Goal: Task Accomplishment & Management: Manage account settings

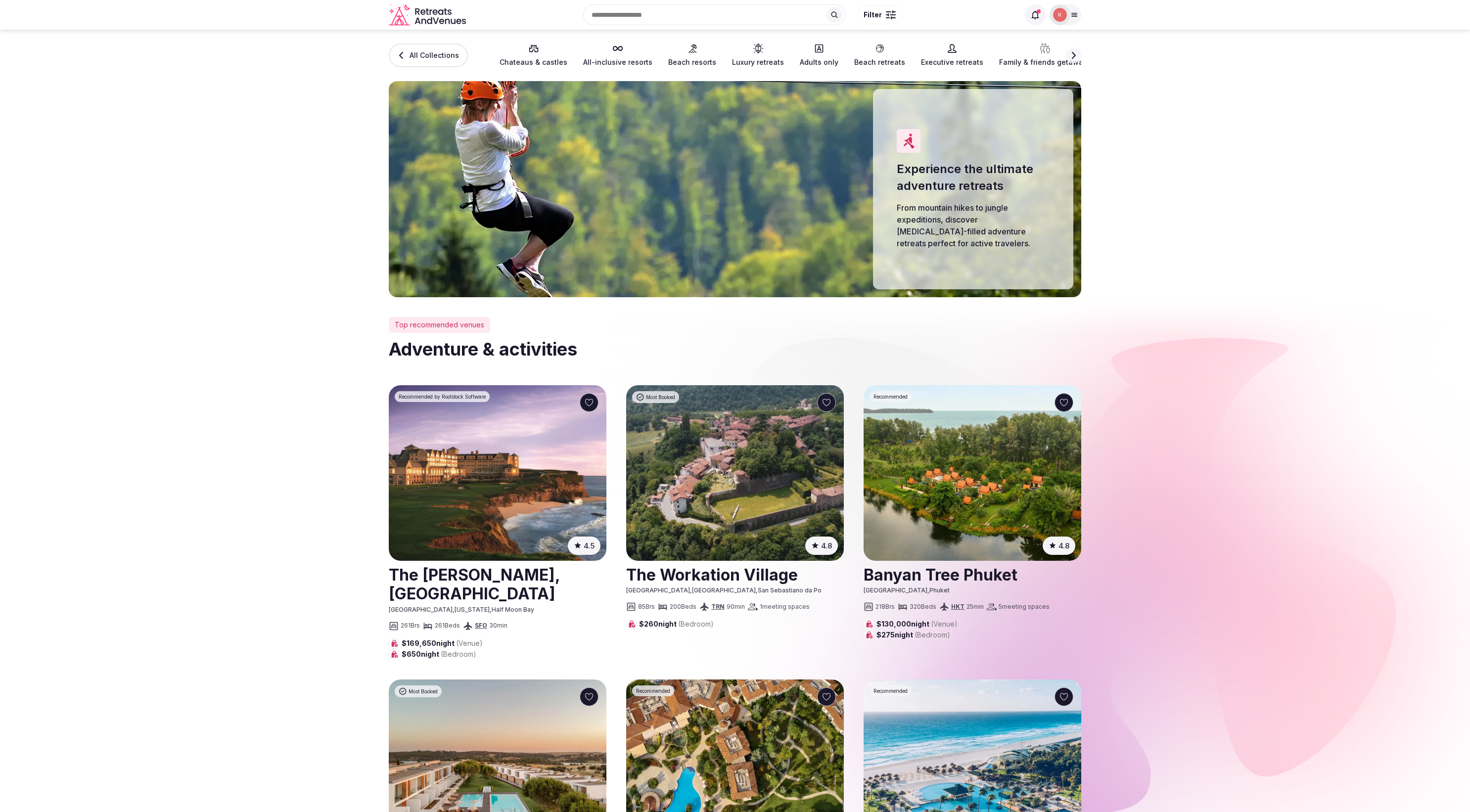
drag, startPoint x: 1303, startPoint y: 559, endPoint x: 1165, endPoint y: 552, distance: 138.2
drag, startPoint x: 1235, startPoint y: 548, endPoint x: 1221, endPoint y: 526, distance: 26.1
drag, startPoint x: 1243, startPoint y: 528, endPoint x: 1272, endPoint y: 542, distance: 32.2
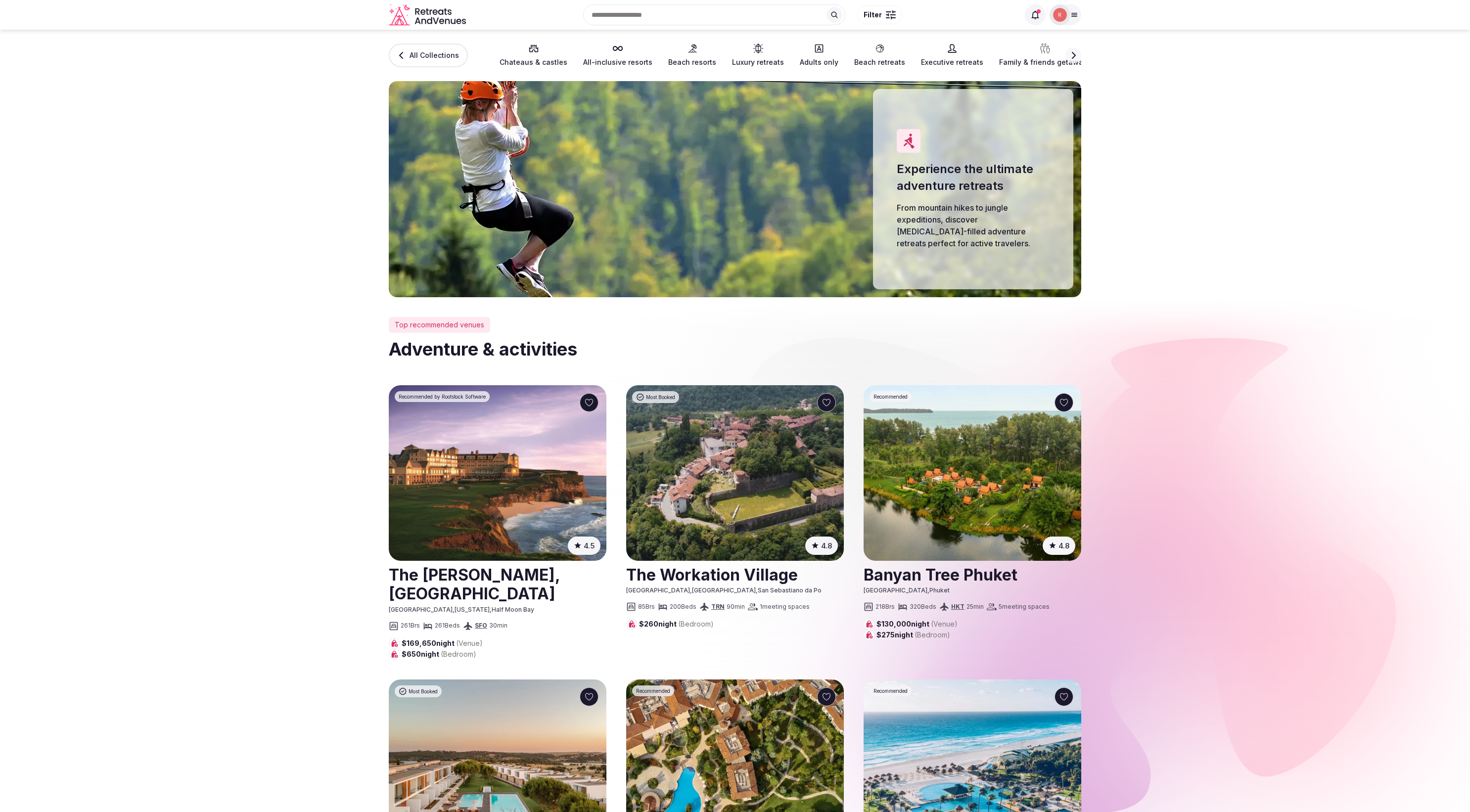
click at [1327, 188] on section "All Collections Chateaus & castles All-inclusive resorts Beach resorts Luxury r…" at bounding box center [735, 164] width 1470 height 268
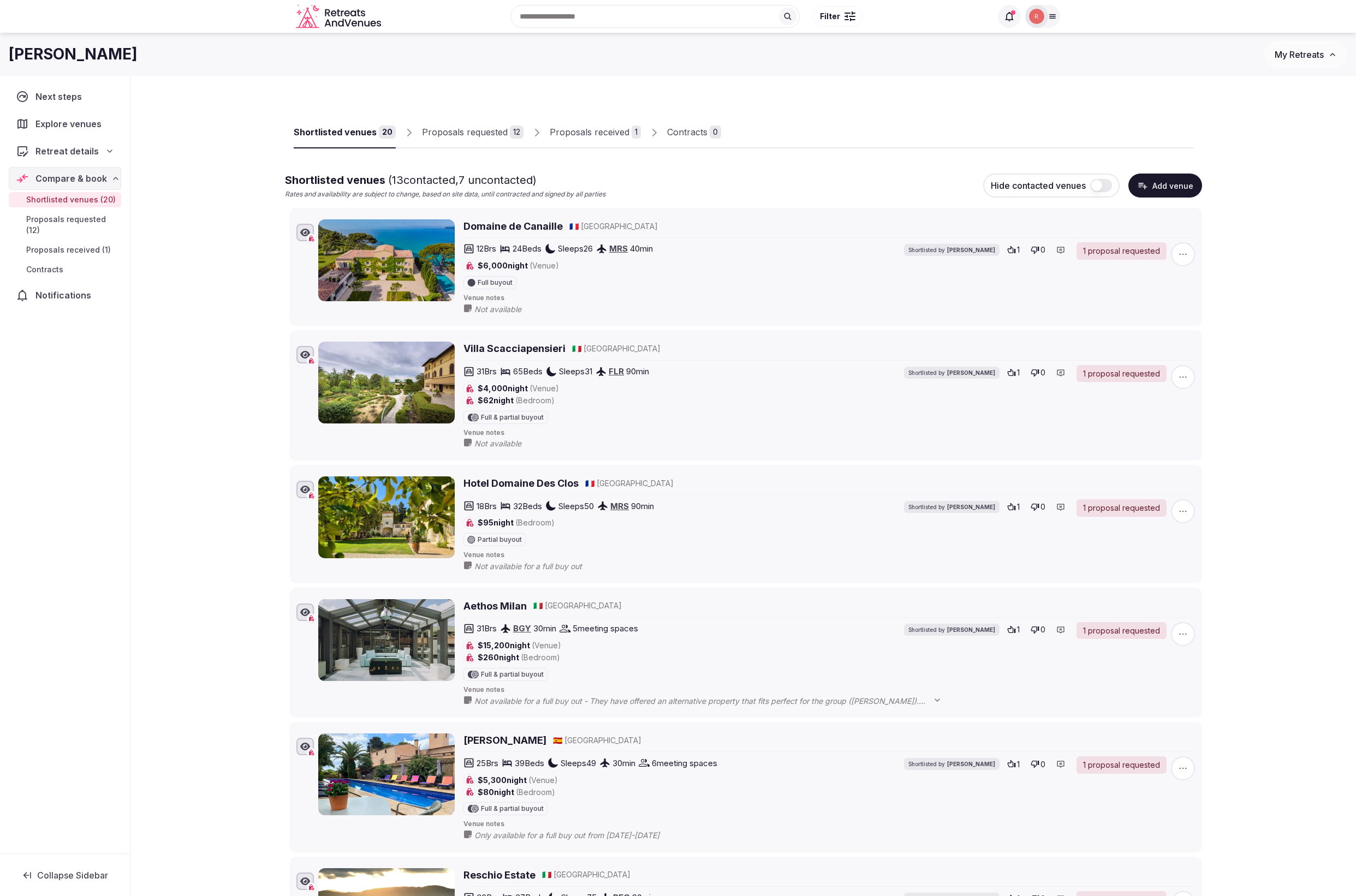
click at [590, 136] on div "Proposals received" at bounding box center [589, 132] width 79 height 13
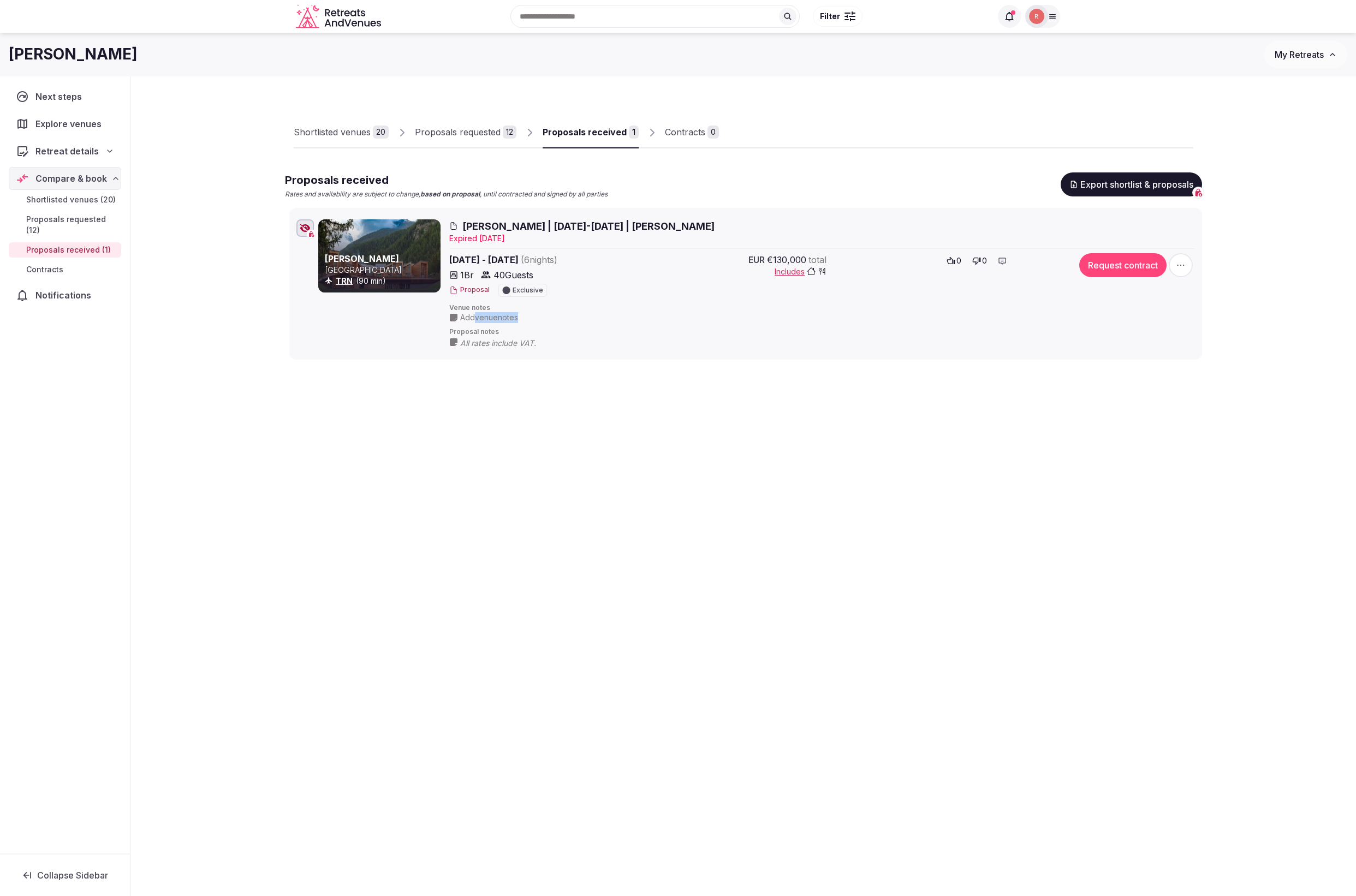
drag, startPoint x: 477, startPoint y: 314, endPoint x: 517, endPoint y: 315, distance: 40.0
click at [517, 315] on span "Add venue notes" at bounding box center [489, 318] width 58 height 11
drag, startPoint x: 503, startPoint y: 505, endPoint x: 485, endPoint y: 464, distance: 44.8
click at [504, 505] on div "Shortlisted venues 20 Proposals requested 12 Proposals received 1 Contracts 0 P…" at bounding box center [743, 305] width 1225 height 458
click at [1053, 15] on icon at bounding box center [1052, 16] width 9 height 9
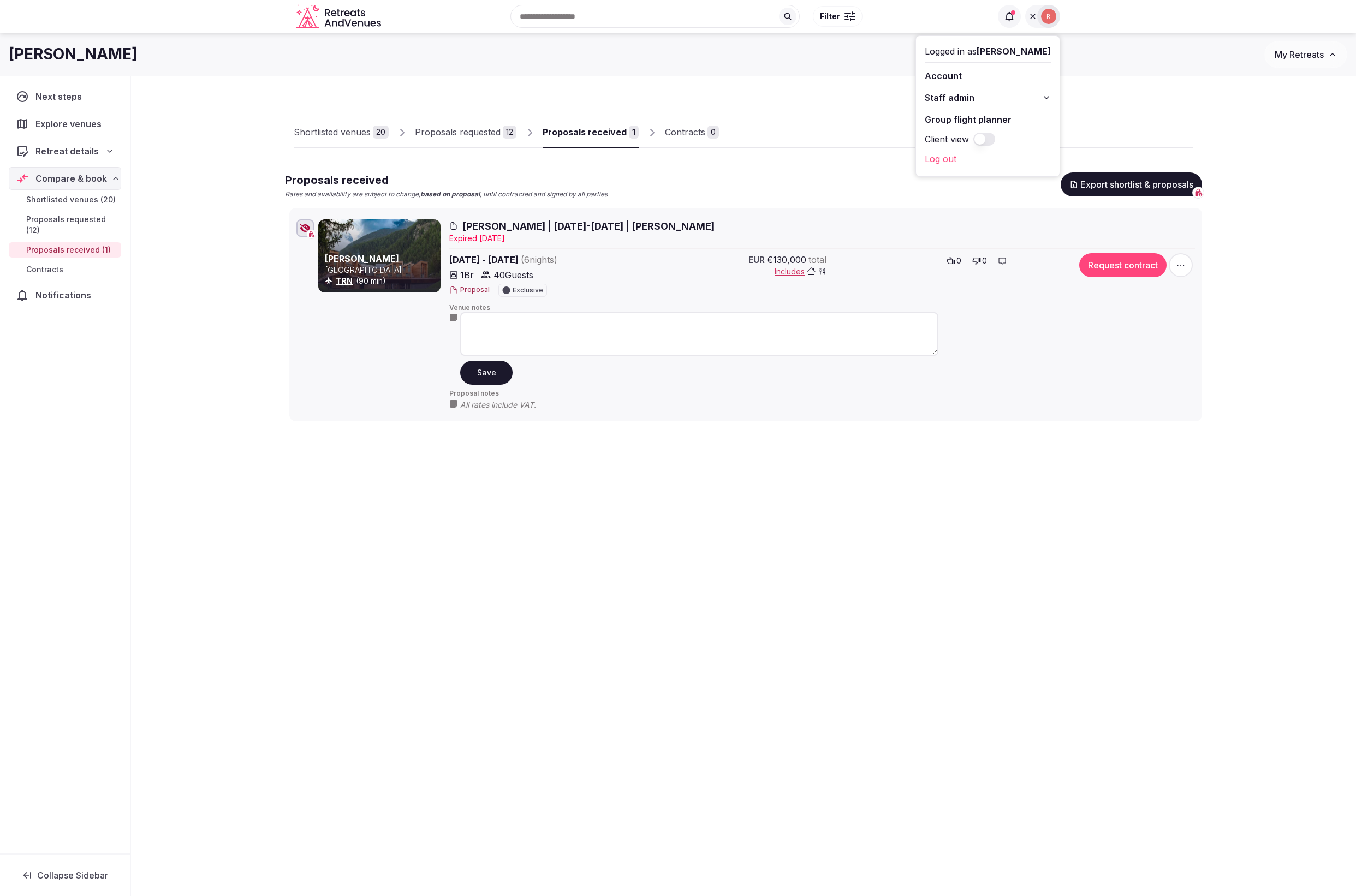
click at [995, 140] on button "Client view" at bounding box center [984, 139] width 22 height 13
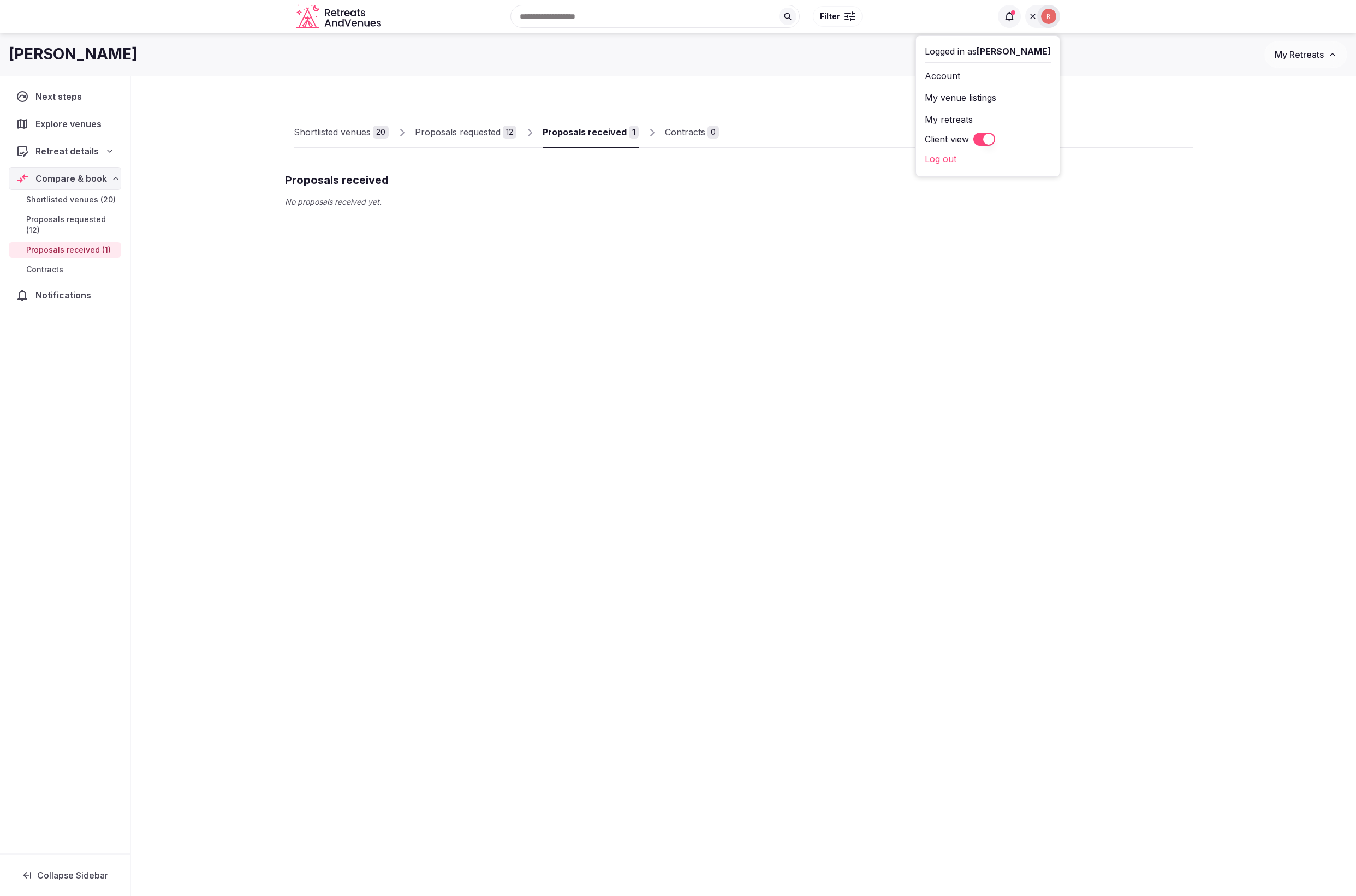
click at [479, 132] on div "Proposals requested" at bounding box center [457, 132] width 86 height 13
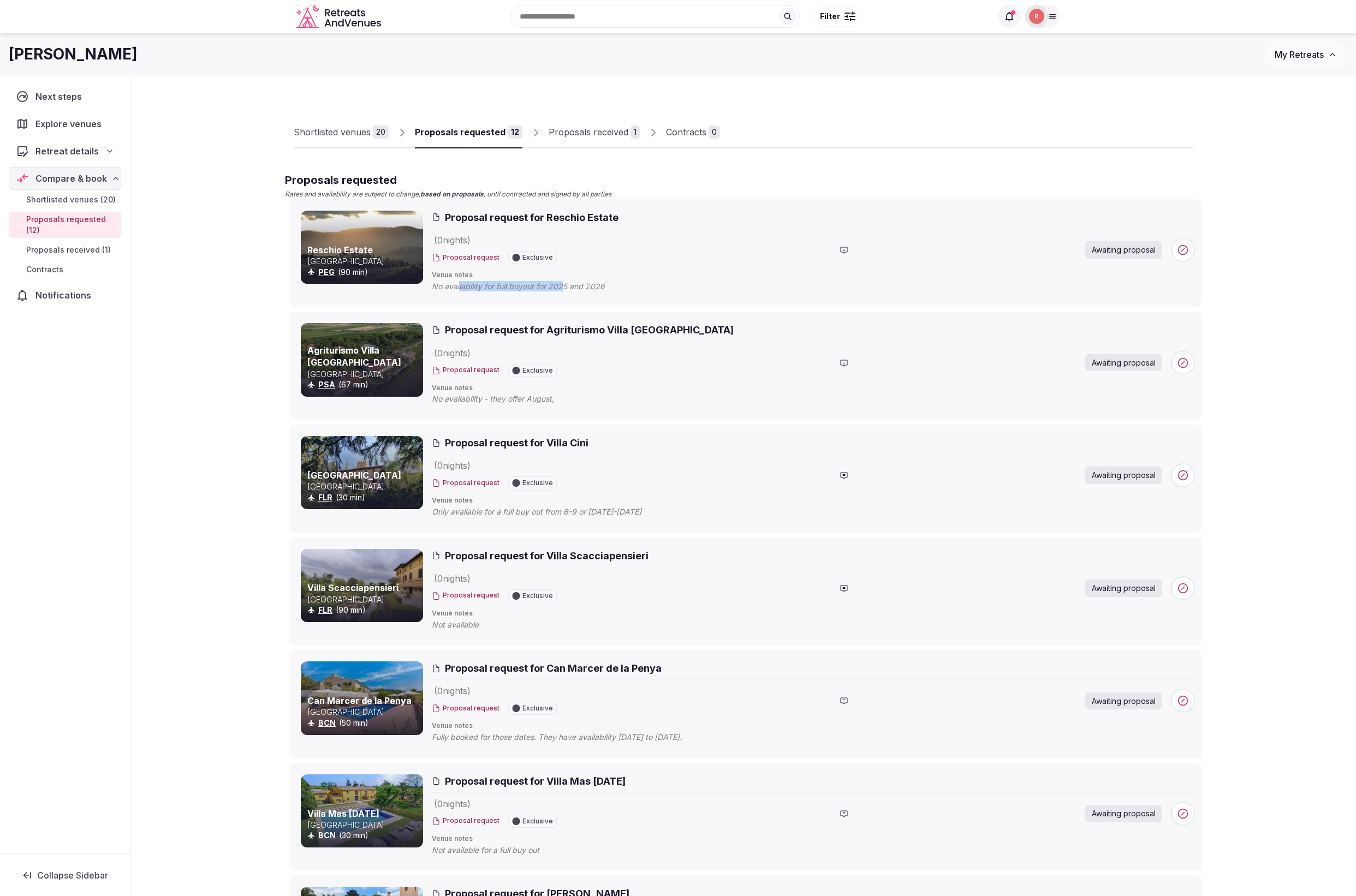
drag, startPoint x: 458, startPoint y: 286, endPoint x: 566, endPoint y: 288, distance: 108.0
click at [566, 288] on span "No availability for full buyout for 2025 and 2026" at bounding box center [529, 286] width 195 height 11
drag, startPoint x: 487, startPoint y: 514, endPoint x: 603, endPoint y: 509, distance: 116.1
click at [603, 509] on span "Only available for a full buy out from 6-9 or 27-29 July" at bounding box center [547, 512] width 231 height 11
drag, startPoint x: 151, startPoint y: 484, endPoint x: 263, endPoint y: 348, distance: 176.2
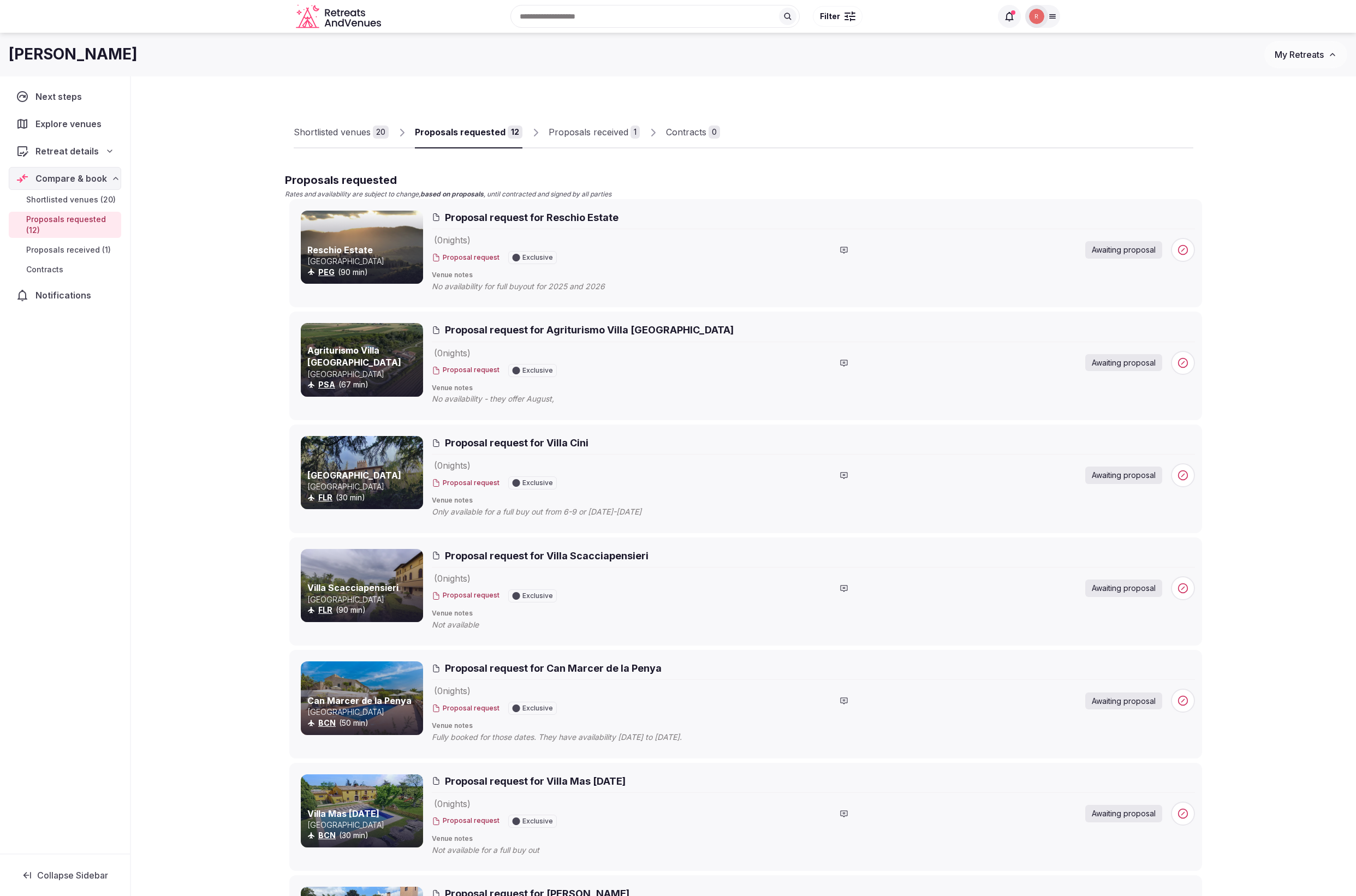
click at [152, 482] on div "Shortlisted venues 20 Proposals requested 12 Proposals received 1 Contracts 0 P…" at bounding box center [743, 868] width 1225 height 1584
click at [343, 131] on div "Shortlisted venues" at bounding box center [332, 132] width 77 height 13
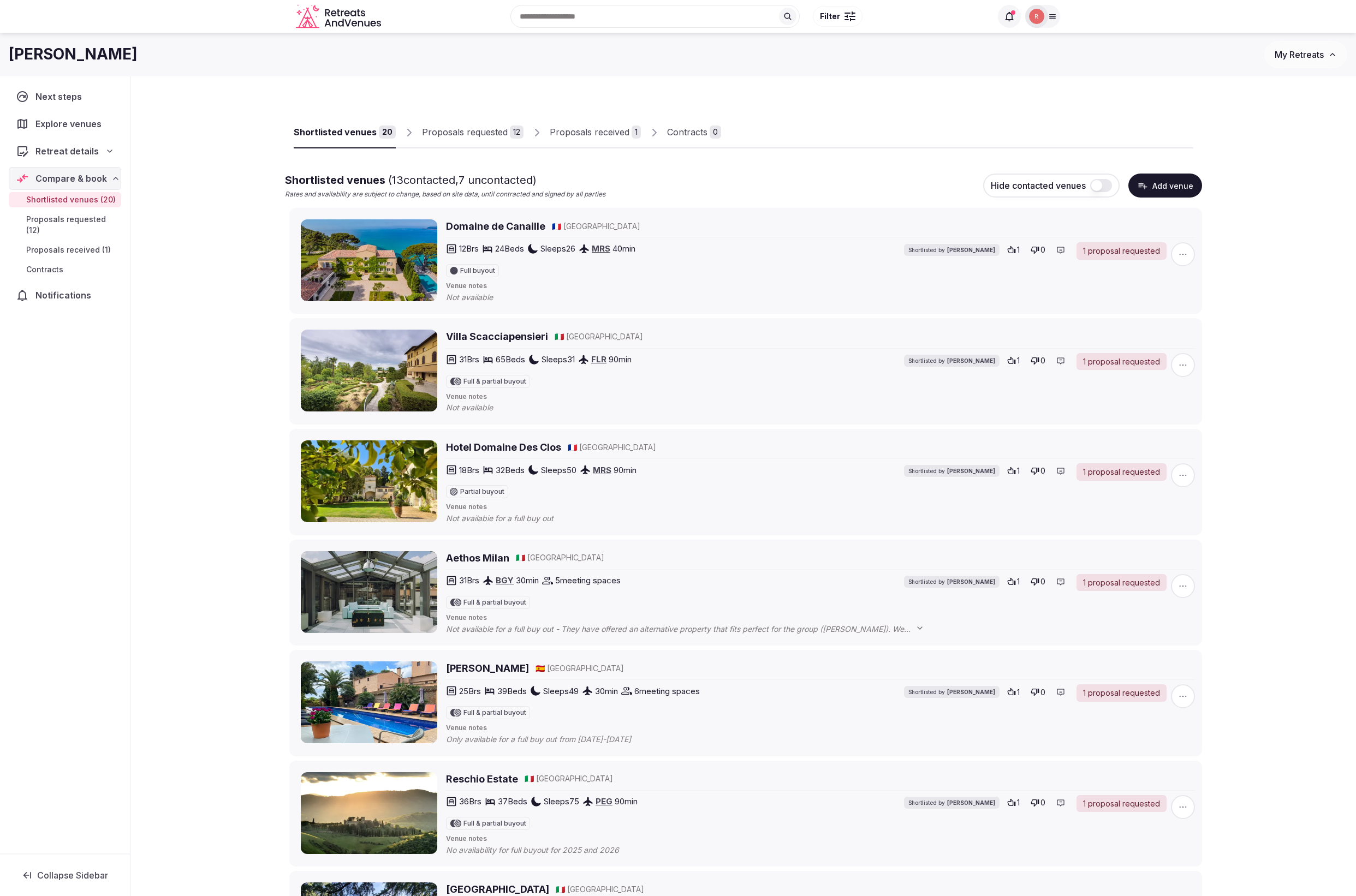
drag, startPoint x: 597, startPoint y: 132, endPoint x: 486, endPoint y: 136, distance: 111.1
click at [597, 133] on div "Proposals received" at bounding box center [589, 132] width 79 height 13
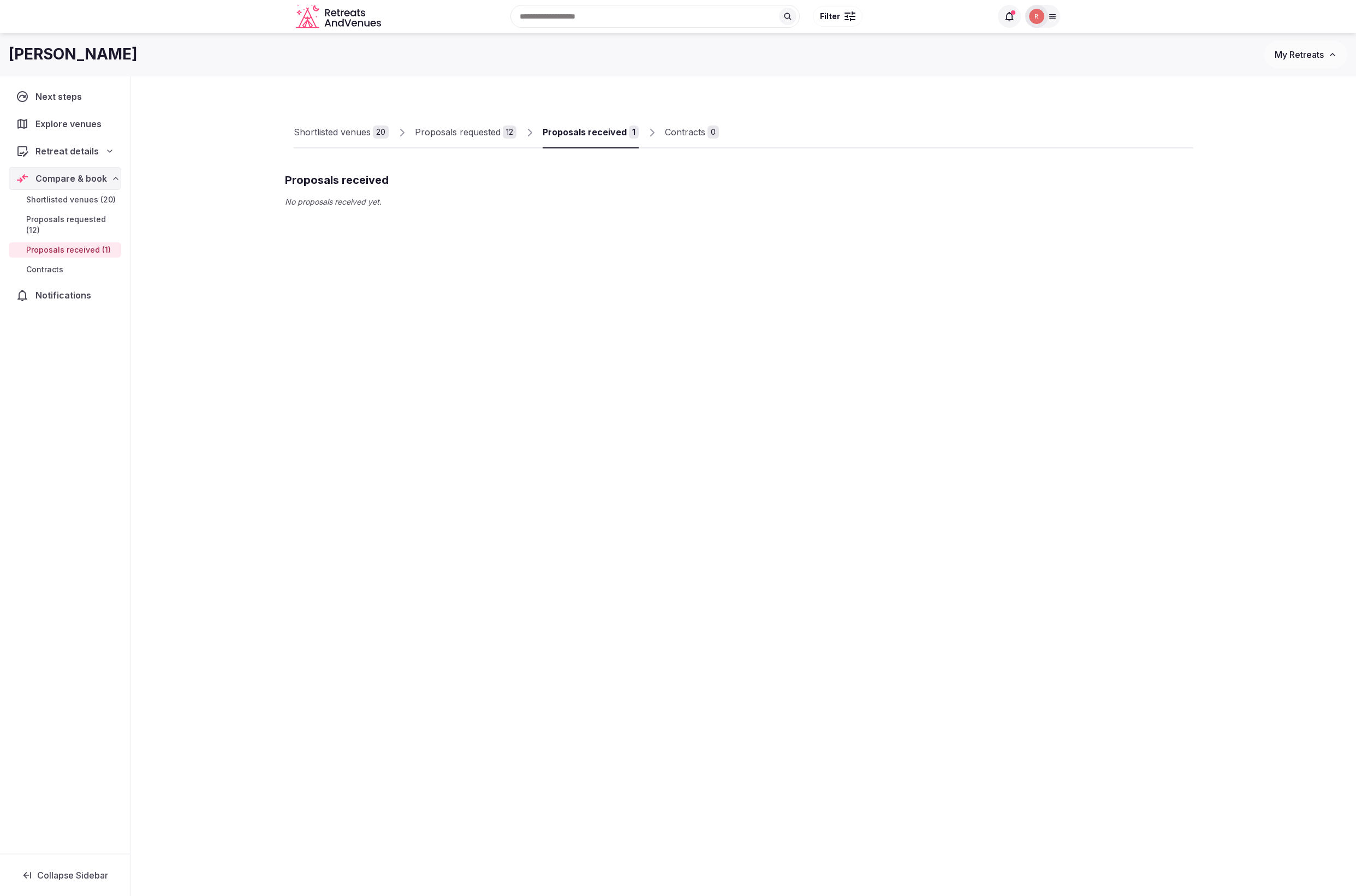
click at [1329, 55] on icon "button" at bounding box center [1332, 55] width 9 height 9
click at [1242, 113] on link "Retreat for Company A" at bounding box center [1277, 114] width 134 height 18
click at [1309, 50] on span "My Retreats" at bounding box center [1298, 55] width 49 height 11
click at [1246, 92] on link "Test!!!" at bounding box center [1277, 94] width 134 height 18
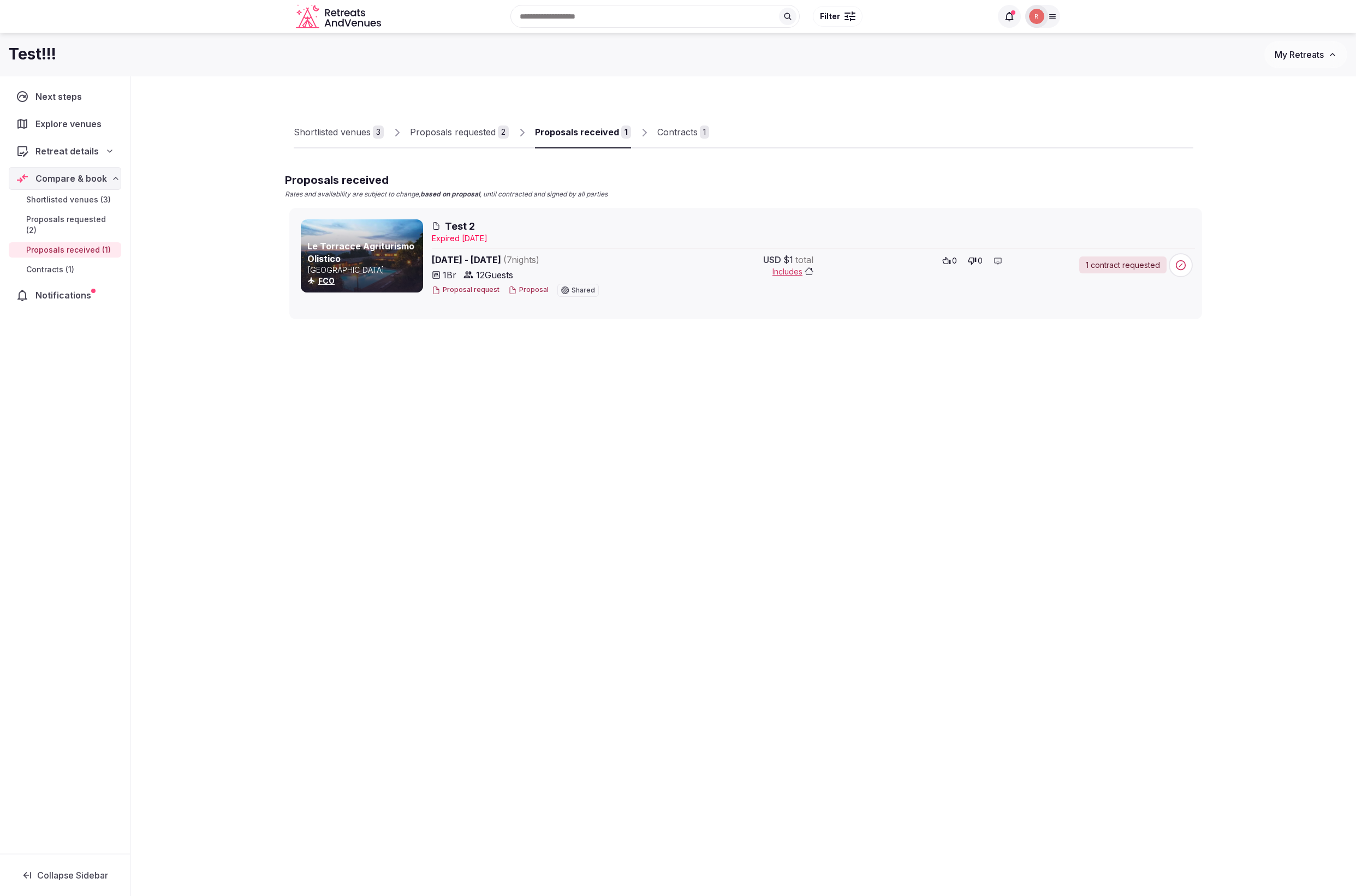
click at [453, 237] on div "Expire d Aug 26th, 2025" at bounding box center [813, 238] width 763 height 11
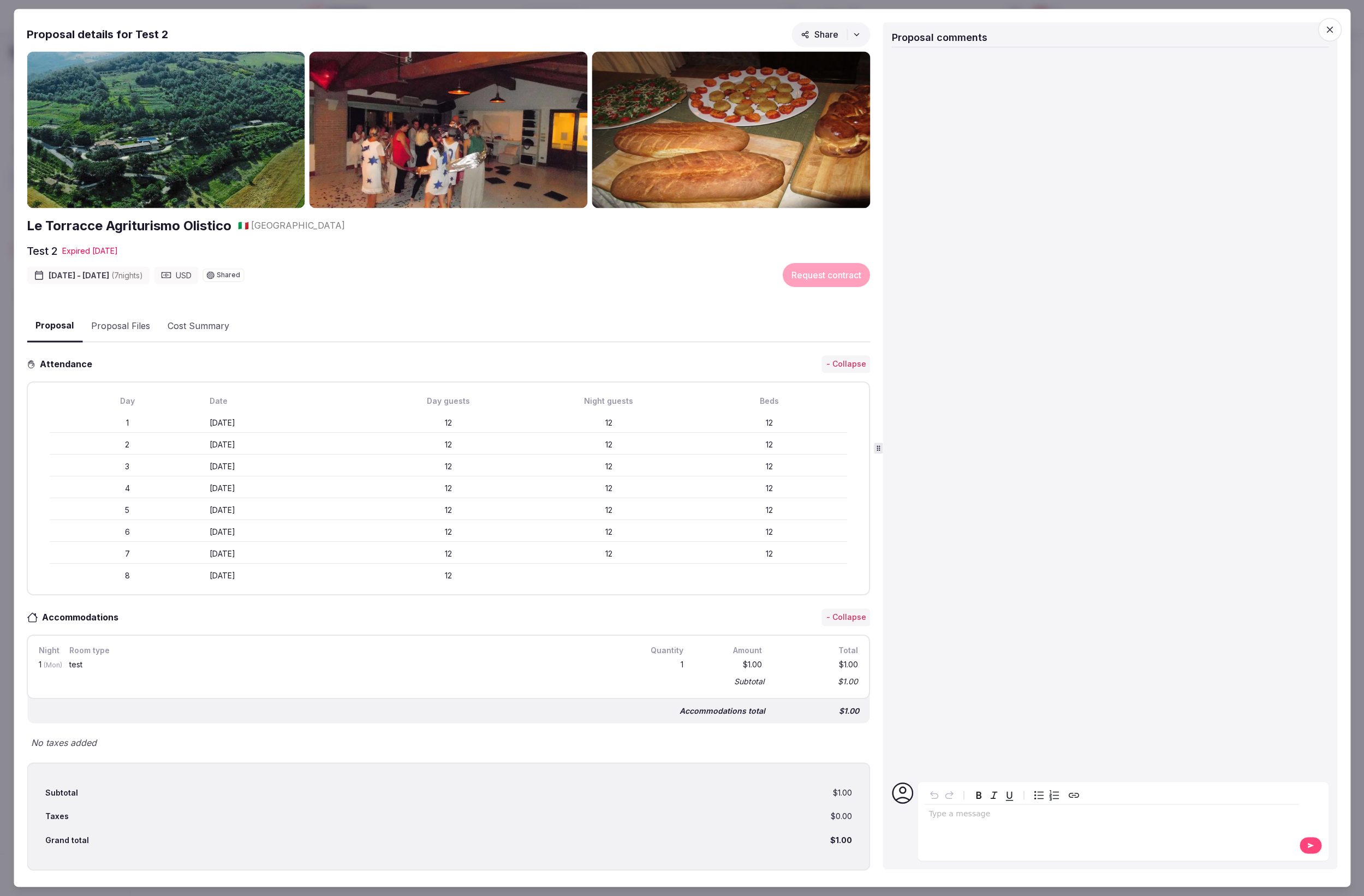
click at [79, 252] on div "Expire d Aug 26th, 2025" at bounding box center [90, 251] width 55 height 11
click at [1332, 27] on icon "button" at bounding box center [1329, 30] width 6 height 6
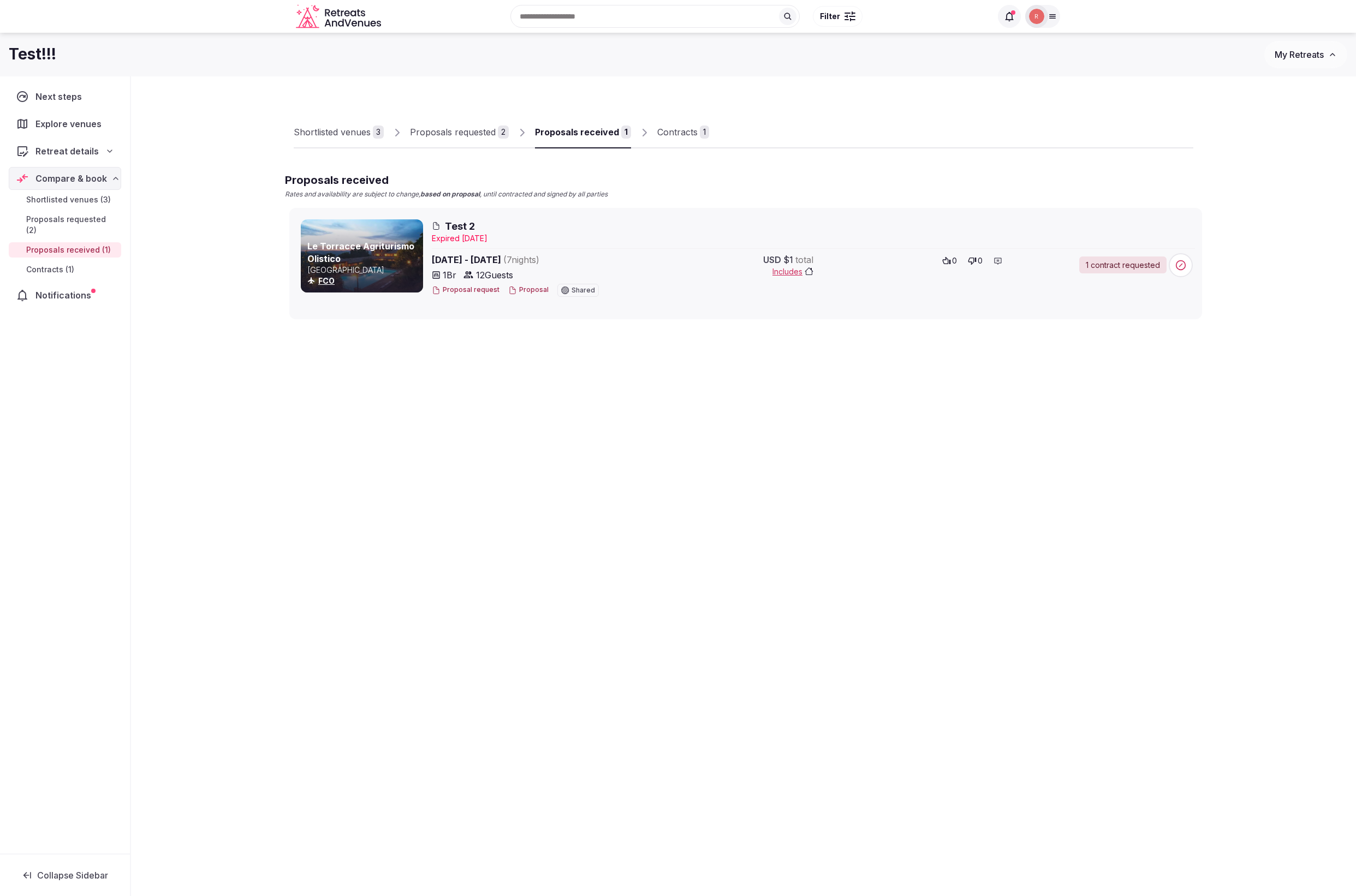
click at [1056, 14] on icon at bounding box center [1052, 16] width 9 height 9
click at [1048, 11] on img at bounding box center [1048, 16] width 15 height 15
click at [1185, 116] on div "Shortlisted venues 3 Proposals requested 2 Proposals received 1 Contracts 1" at bounding box center [743, 123] width 899 height 51
click at [1038, 14] on img at bounding box center [1036, 16] width 15 height 15
click at [995, 139] on button "Client view" at bounding box center [984, 139] width 22 height 13
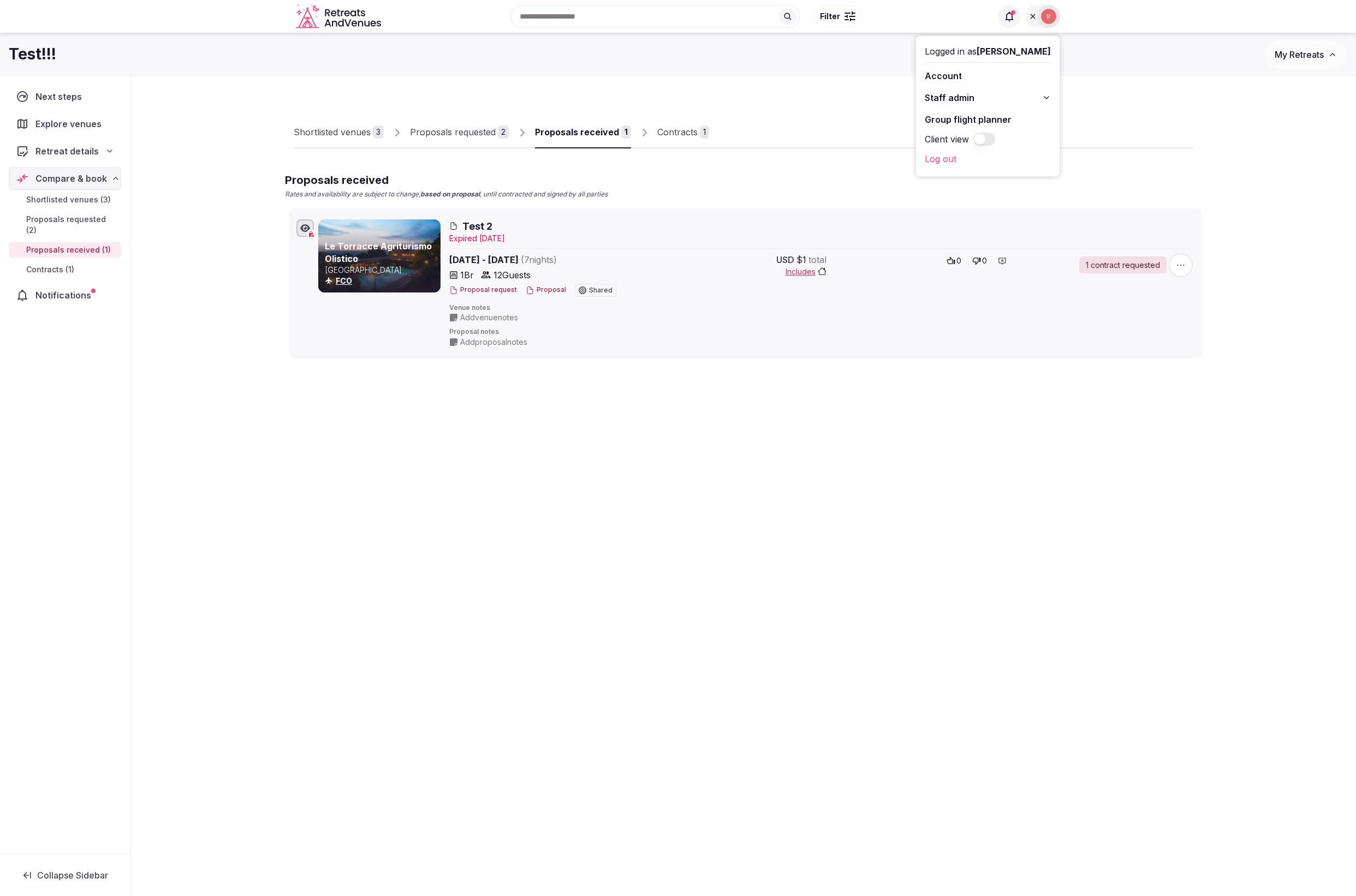
click at [746, 187] on div "Proposals received Rates and availability are subject to change, based on propo…" at bounding box center [743, 185] width 917 height 26
click at [1045, 14] on img at bounding box center [1048, 16] width 15 height 15
drag, startPoint x: 826, startPoint y: 176, endPoint x: 759, endPoint y: 171, distance: 67.2
click at [825, 177] on div "Proposals received Rates and availability are subject to change, based on propo…" at bounding box center [743, 185] width 917 height 26
click at [503, 241] on div "Expire d Aug 26th, 2025" at bounding box center [822, 238] width 745 height 11
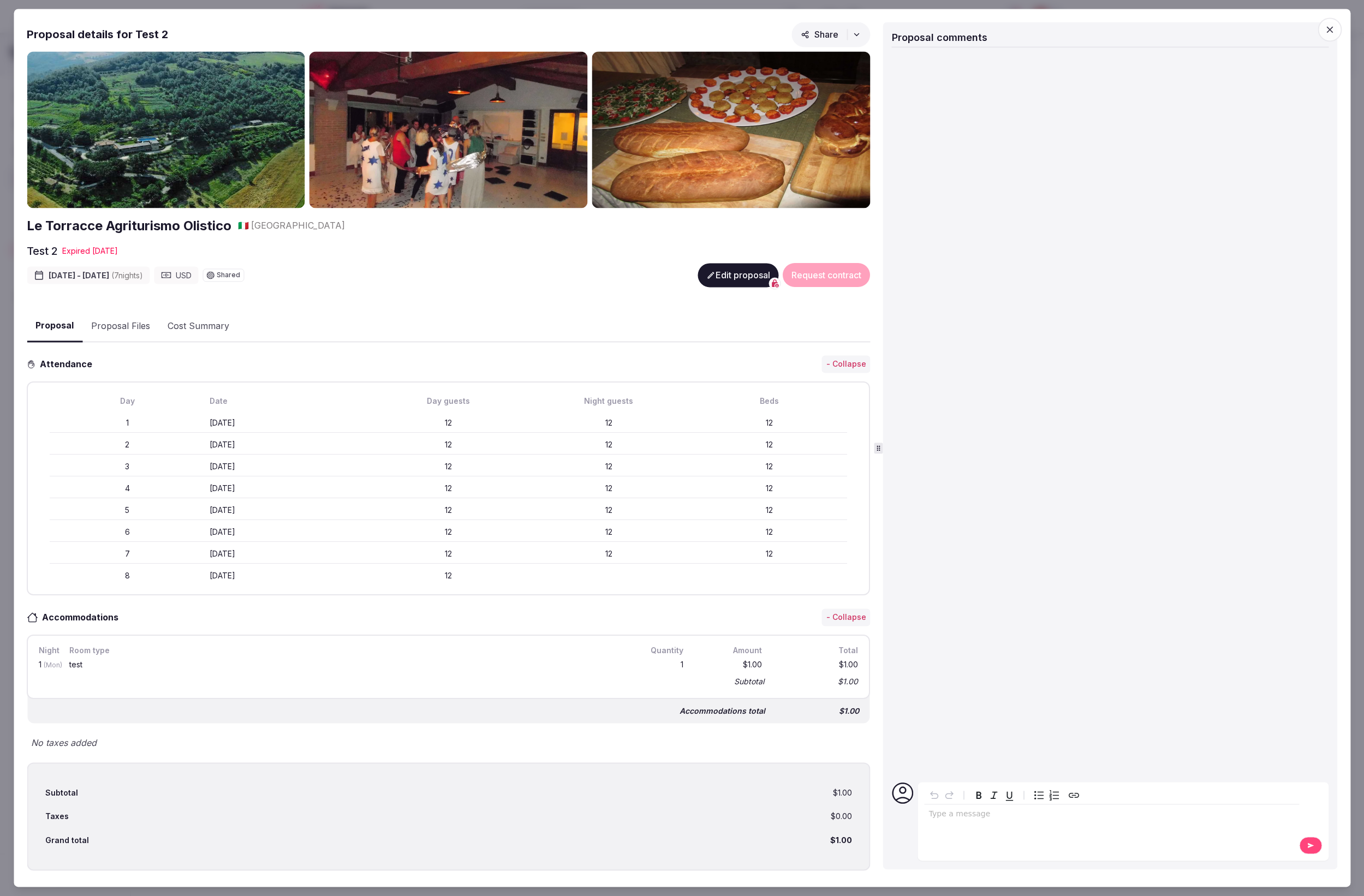
click at [723, 270] on button "Edit proposal" at bounding box center [738, 276] width 81 height 24
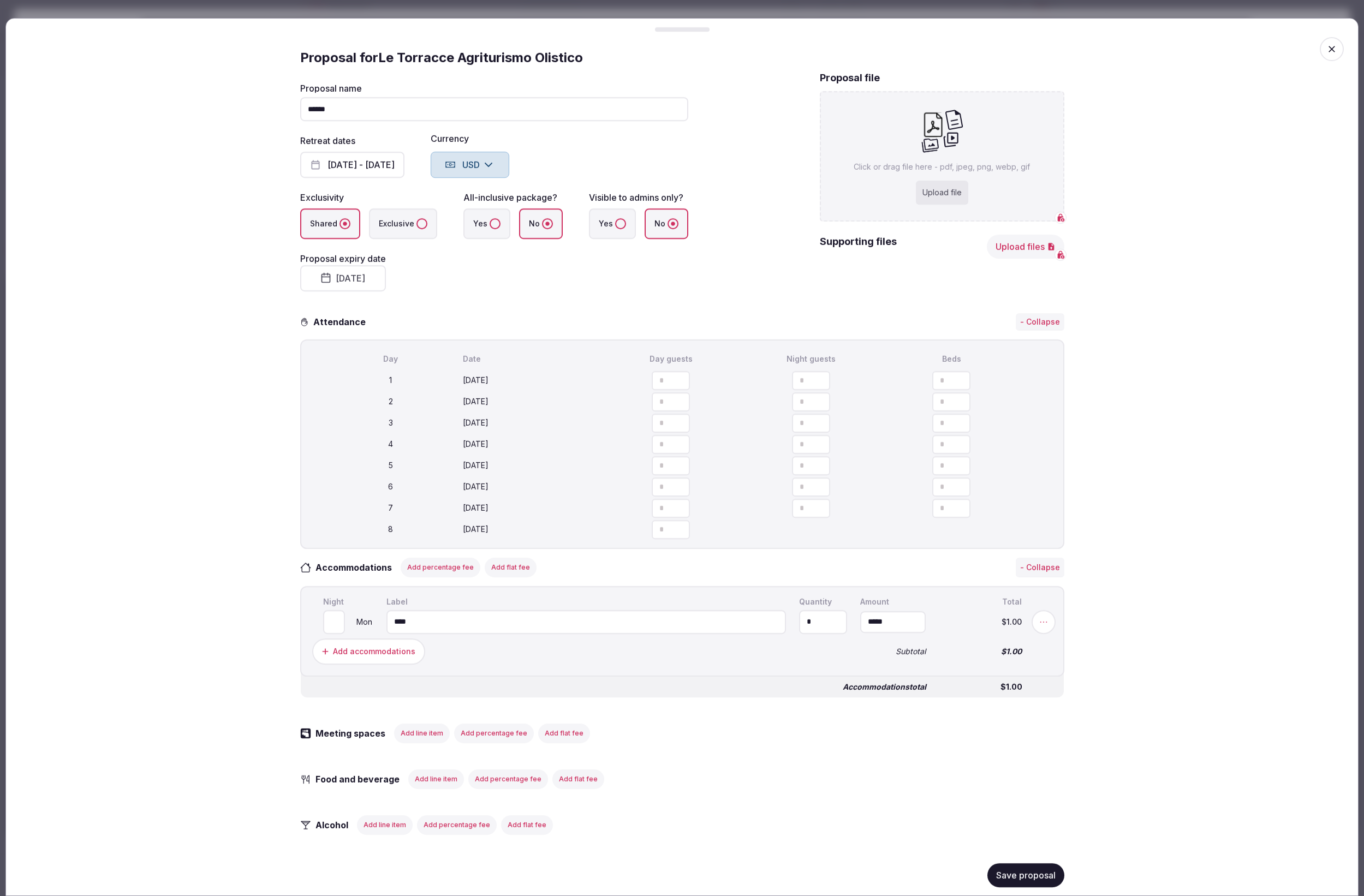
click at [365, 161] on button "Sep 1st - 8th, 2025" at bounding box center [352, 164] width 104 height 26
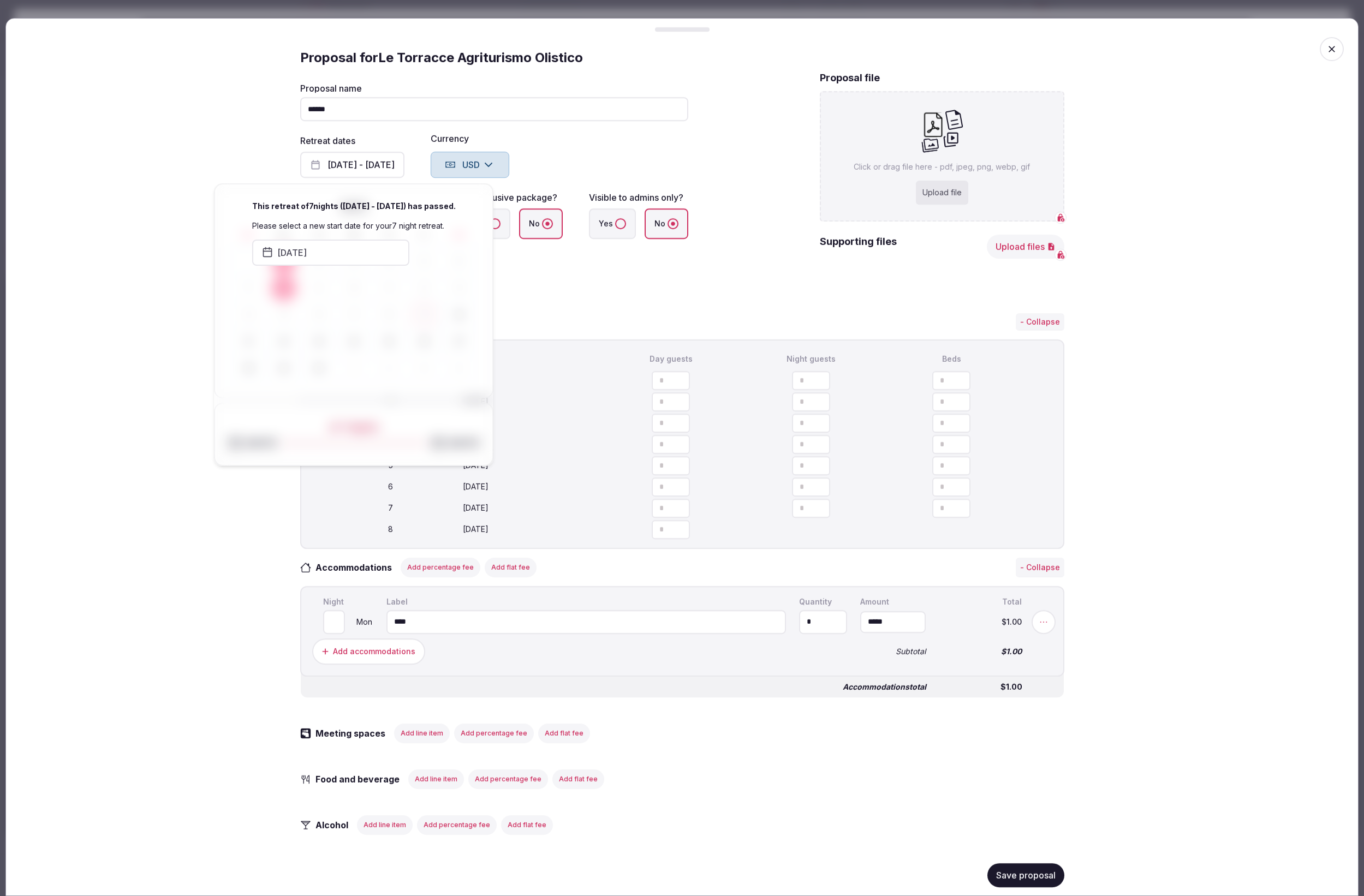
click at [366, 161] on button "Sep 1st - 8th, 2025" at bounding box center [352, 164] width 104 height 26
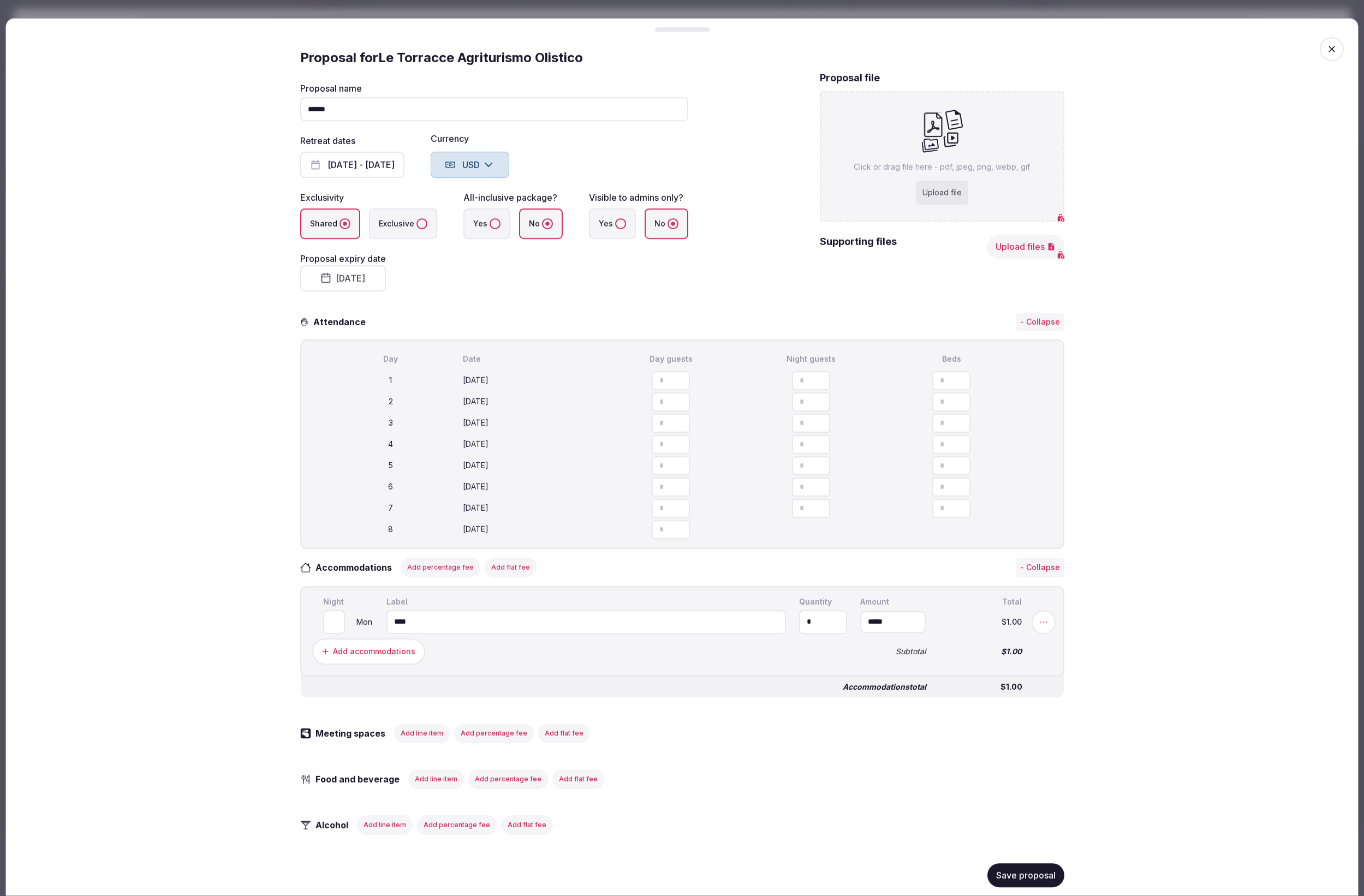
click at [359, 281] on button "August 26th, 2025" at bounding box center [343, 278] width 86 height 26
click at [440, 305] on icon "Go to the Next Month" at bounding box center [440, 306] width 13 height 13
click at [426, 403] on button "20" at bounding box center [428, 403] width 15 height 16
click at [1015, 877] on button "Save proposal" at bounding box center [1026, 875] width 77 height 24
click at [387, 172] on button "Sep 1st - 8th, 2025" at bounding box center [352, 164] width 104 height 26
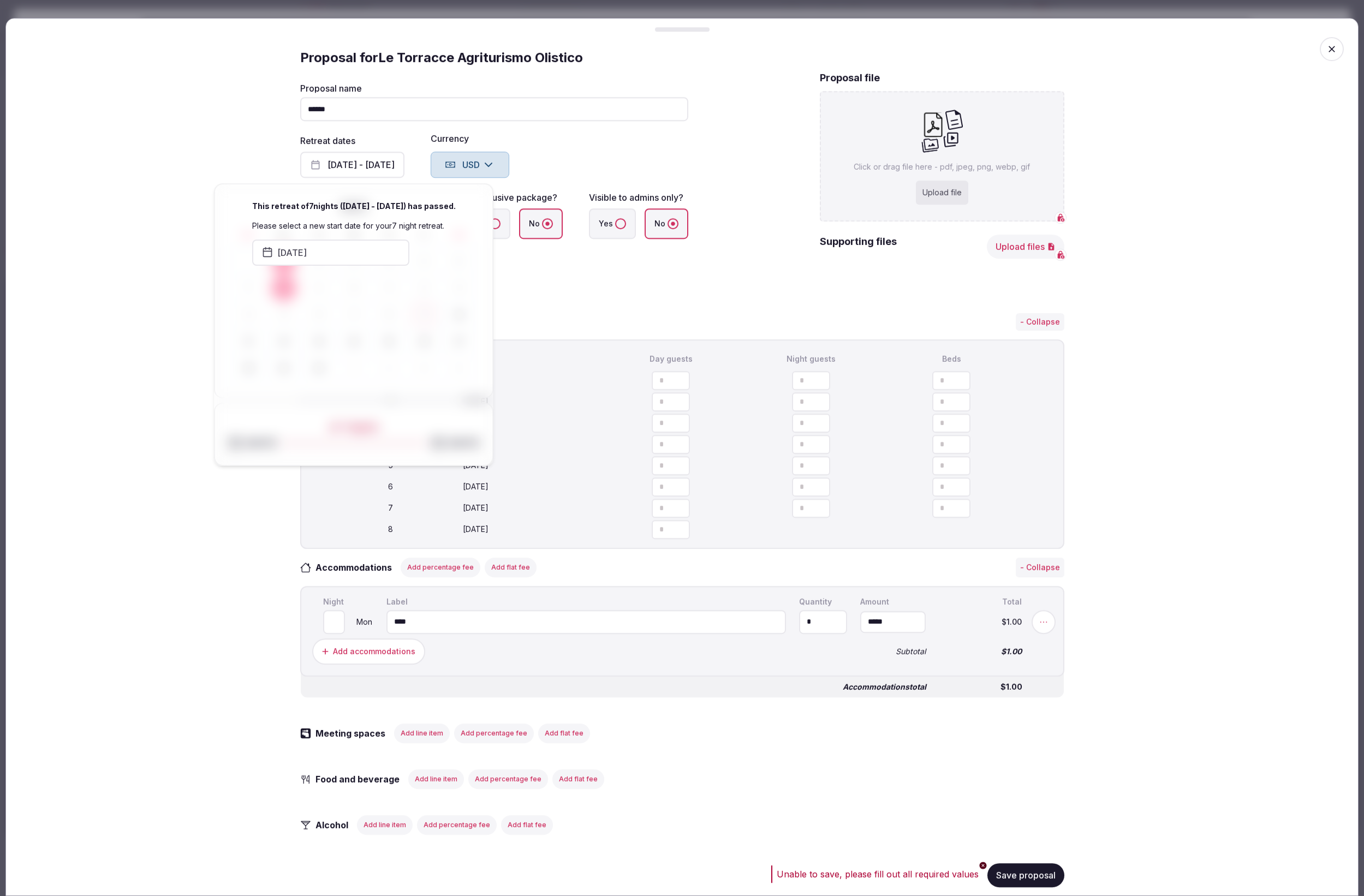
click at [351, 269] on div "This retreat of 7 nights ( Sep 1st - 8th, 2025 ) has passed. Please select a ne…" at bounding box center [354, 325] width 279 height 282
click at [352, 250] on button "September 1st, 2025" at bounding box center [331, 253] width 157 height 26
click at [126, 298] on button "22" at bounding box center [132, 296] width 15 height 16
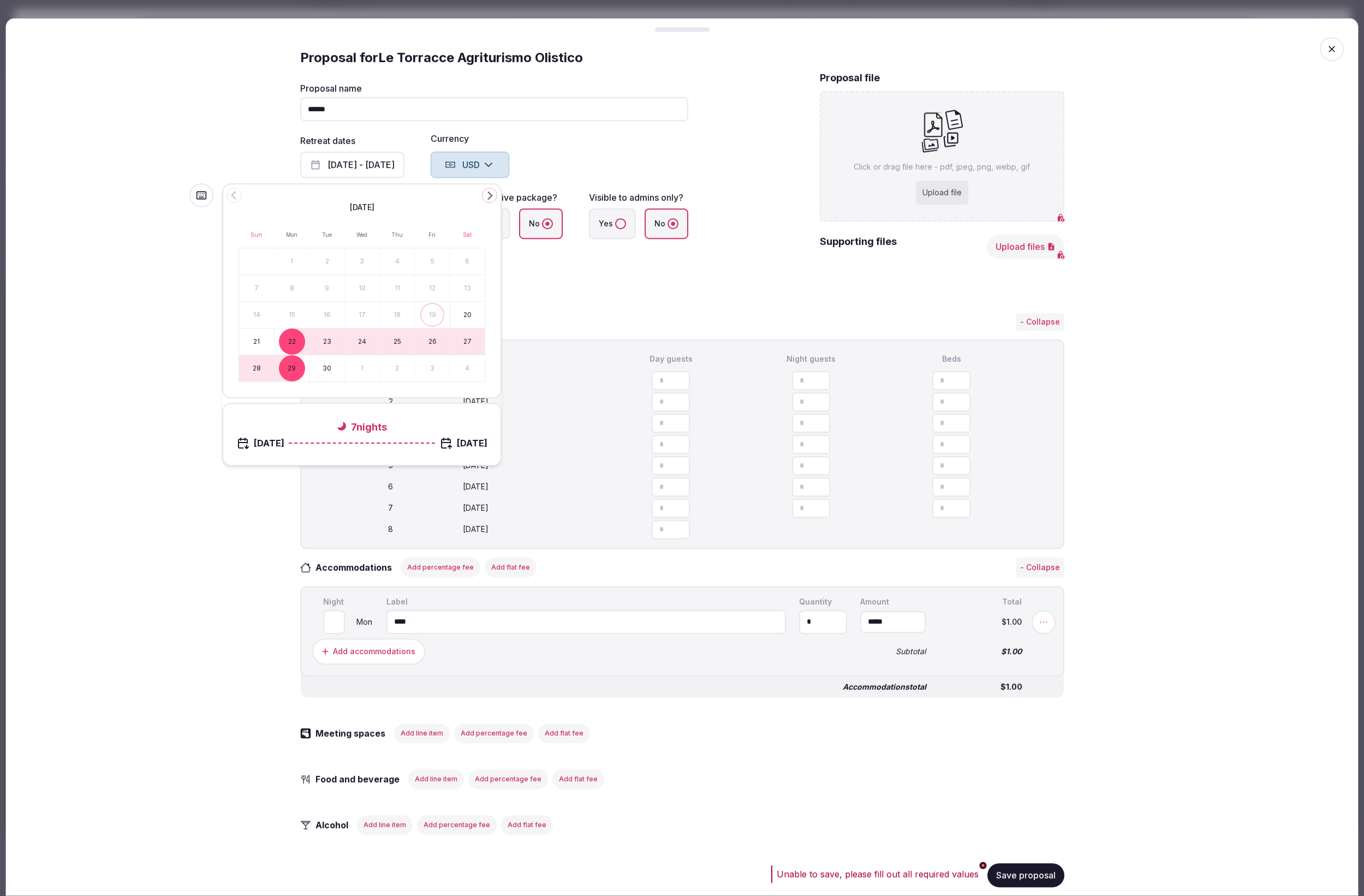
click at [644, 282] on fieldset "Proposal name ****** Retreat dates Sep 22nd - 29th, 2025 Currency USD Exclusivi…" at bounding box center [494, 188] width 388 height 208
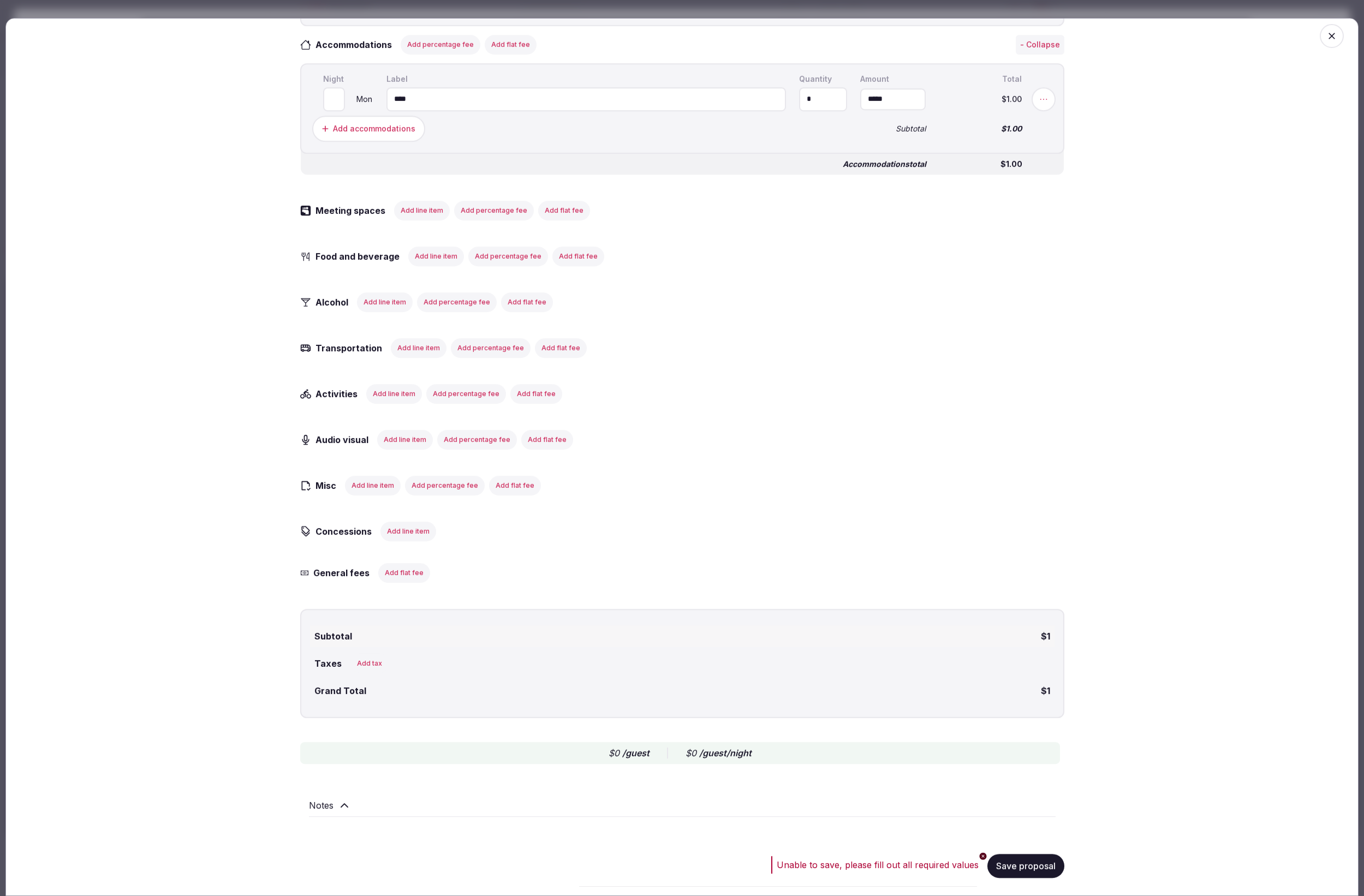
click at [1027, 863] on button "Save proposal" at bounding box center [1026, 866] width 77 height 24
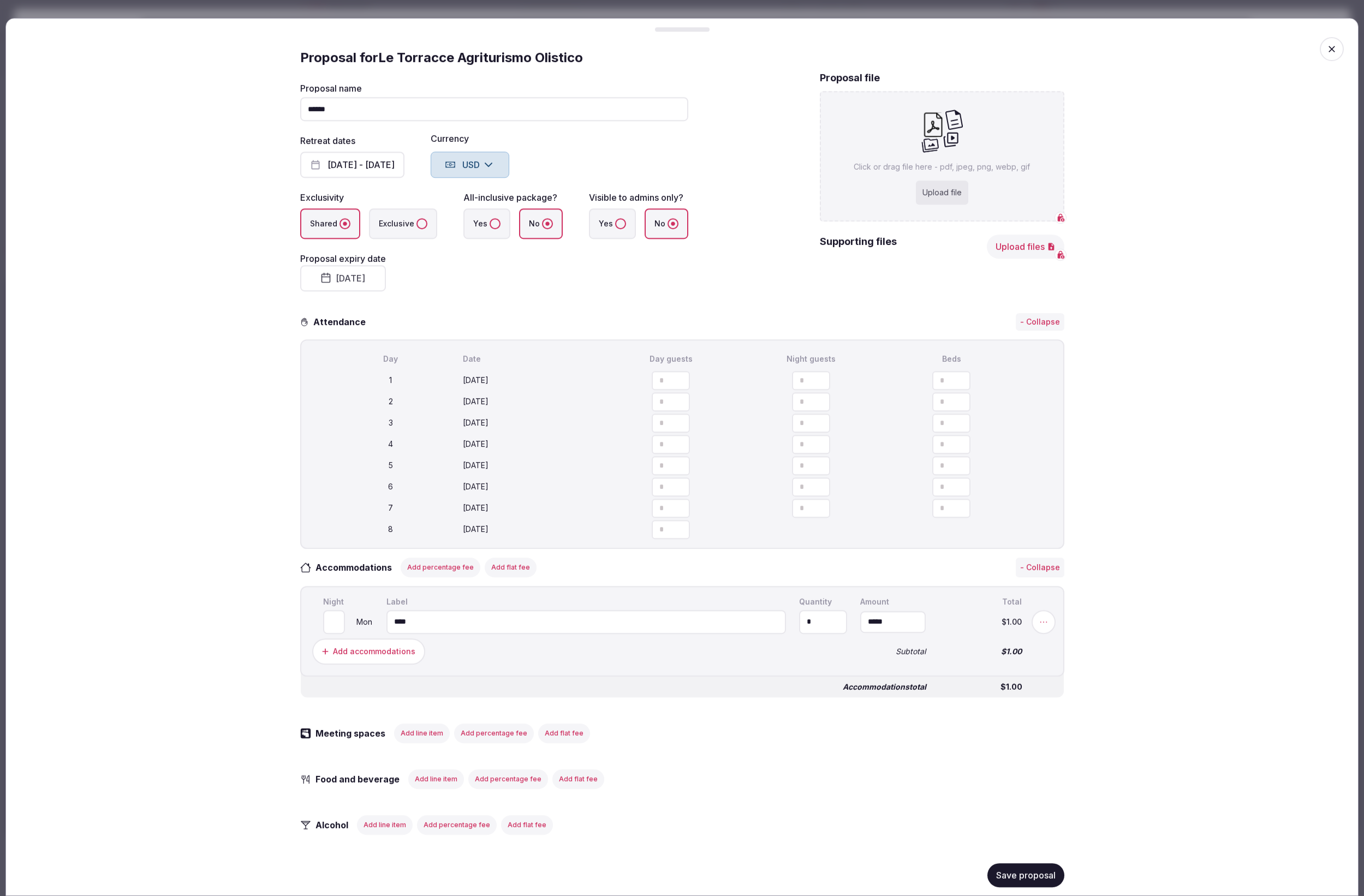
click at [1329, 47] on icon "button" at bounding box center [1332, 49] width 6 height 6
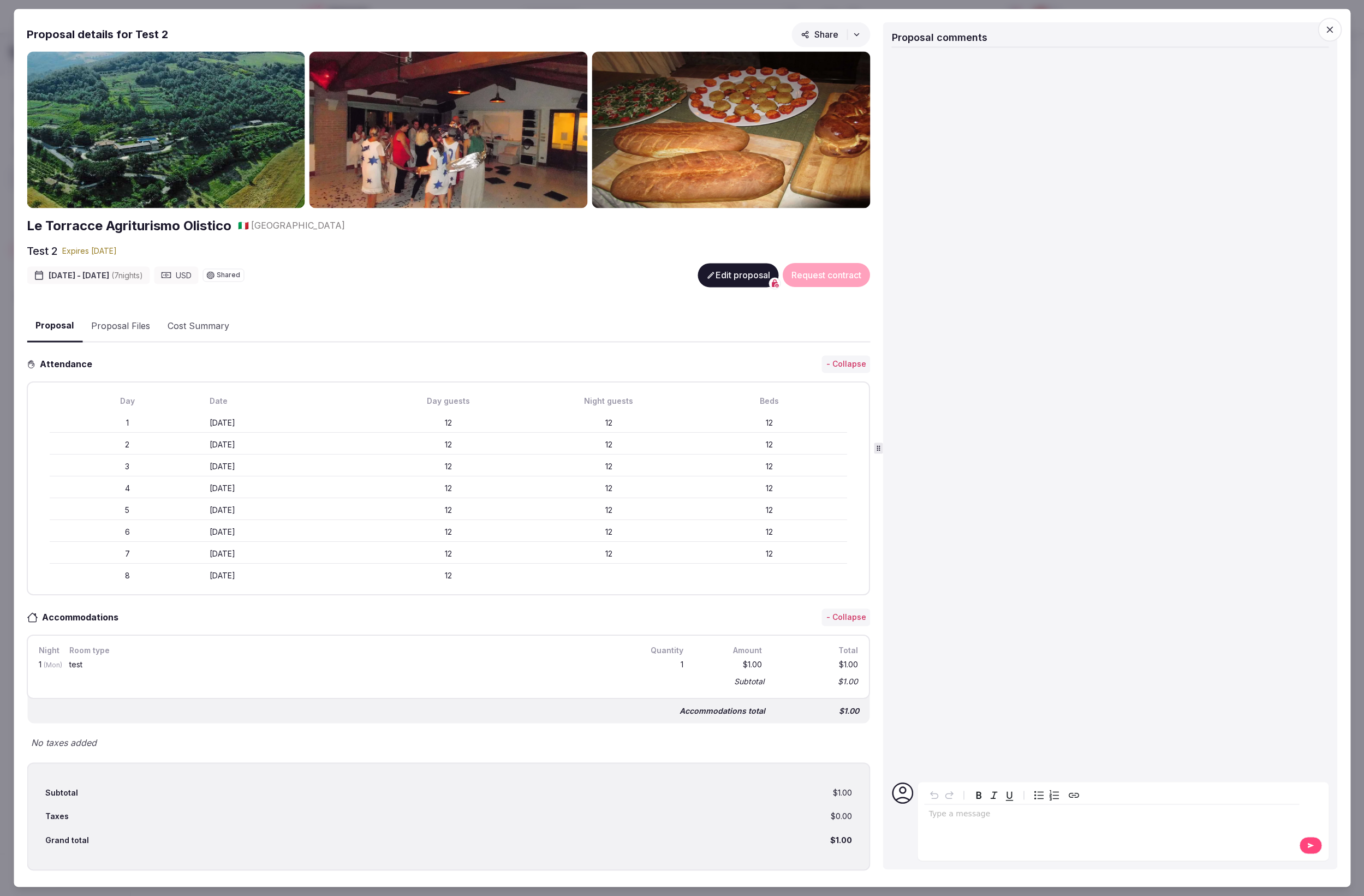
click at [1332, 28] on icon "button" at bounding box center [1329, 30] width 11 height 11
